Goal: Task Accomplishment & Management: Manage account settings

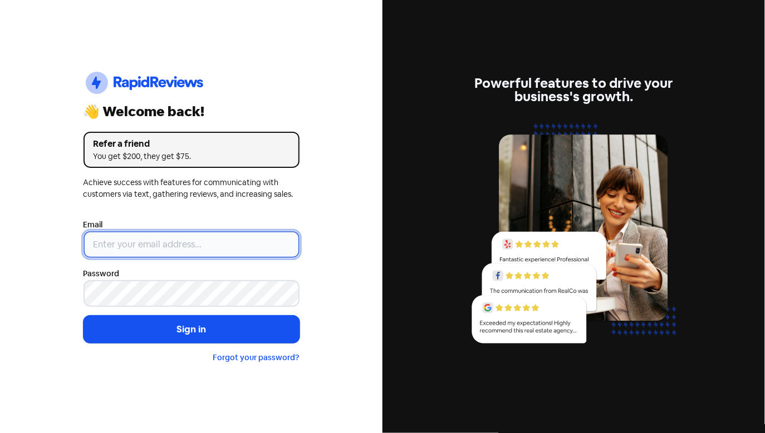
click at [189, 237] on input "email" at bounding box center [191, 244] width 216 height 27
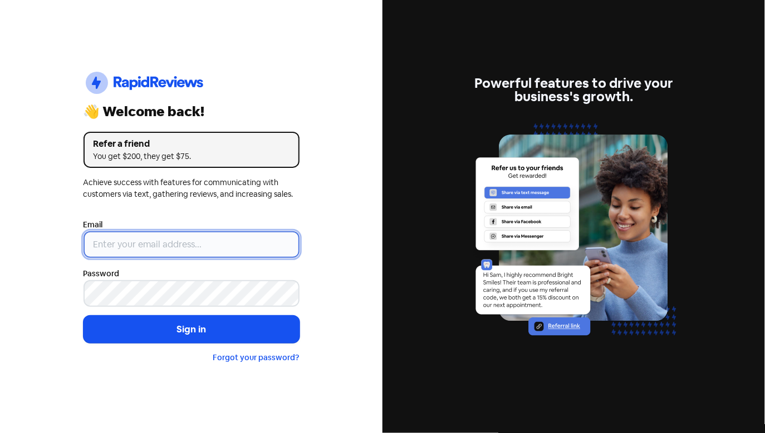
type input "[EMAIL_ADDRESS][DOMAIN_NAME]"
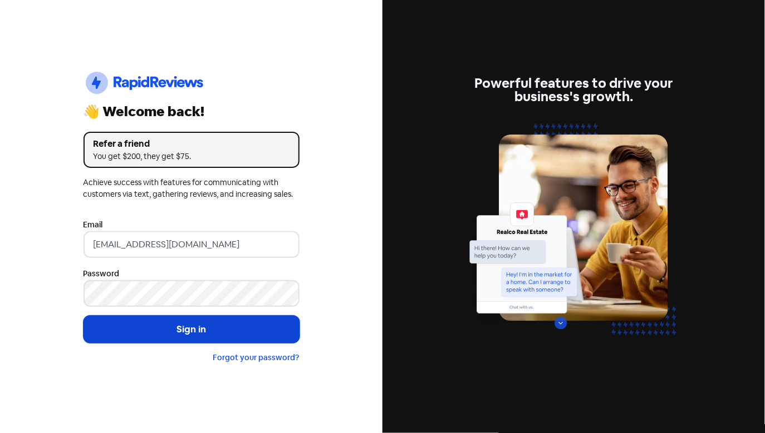
click at [246, 330] on button "Sign in" at bounding box center [191, 330] width 216 height 28
